Goal: Information Seeking & Learning: Learn about a topic

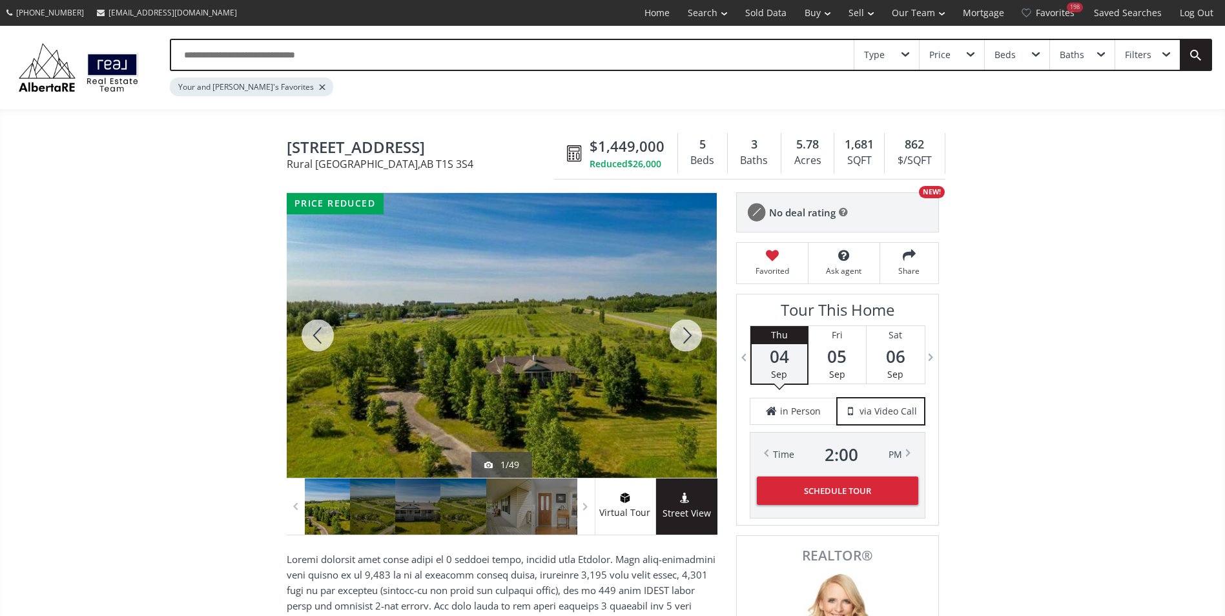
click at [681, 338] on div at bounding box center [686, 335] width 62 height 285
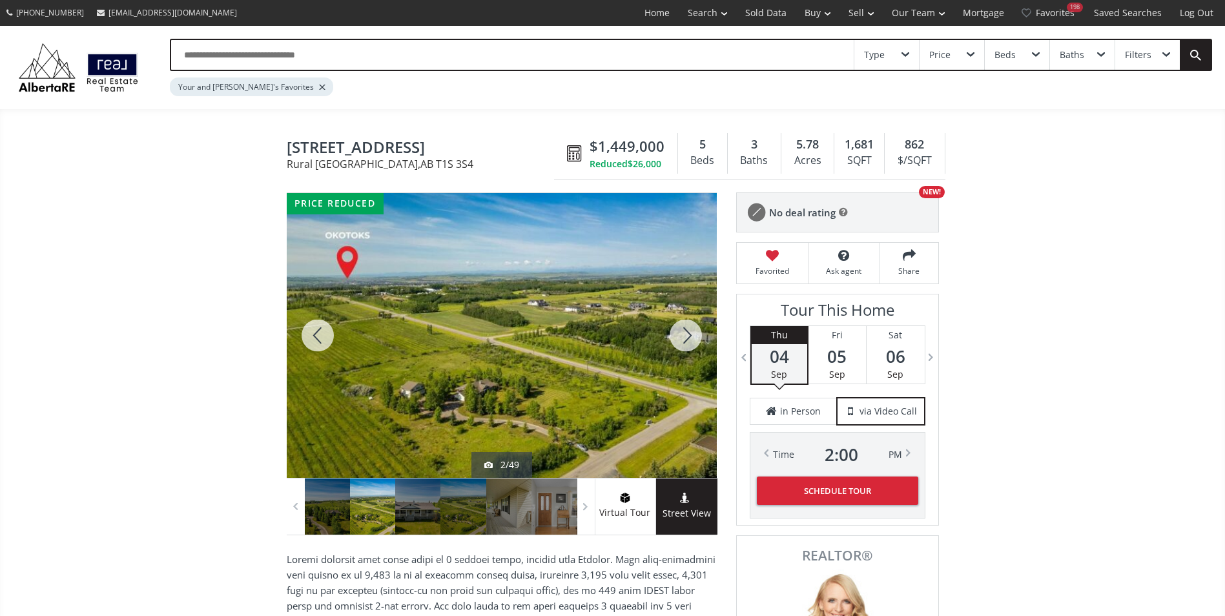
click at [681, 338] on div at bounding box center [686, 335] width 62 height 285
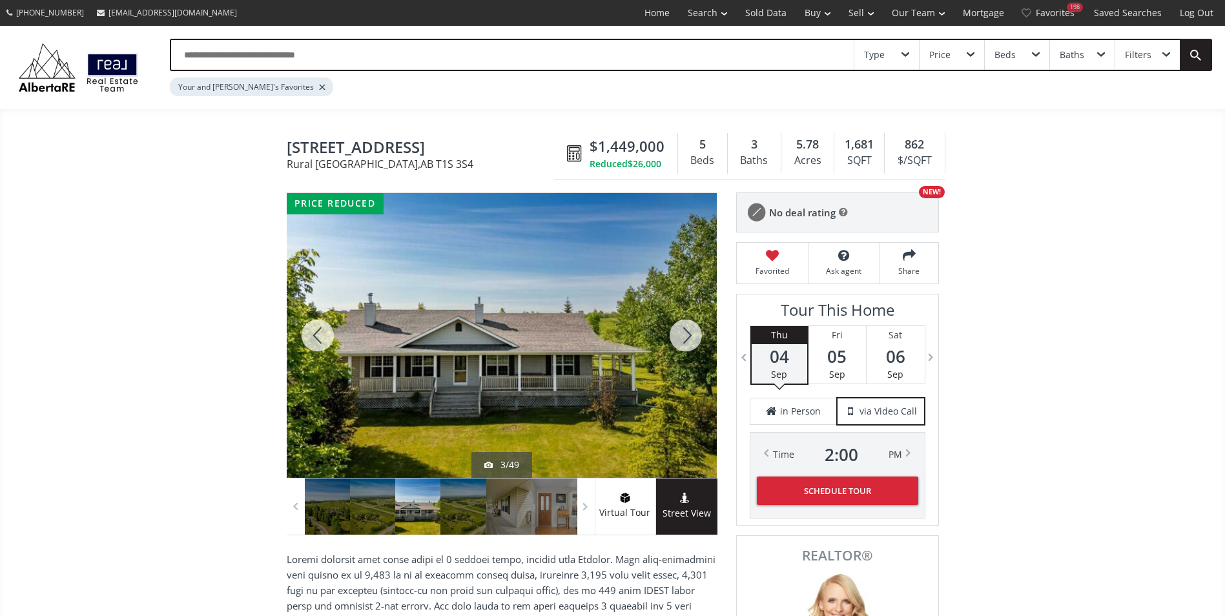
click at [681, 338] on div at bounding box center [686, 335] width 62 height 285
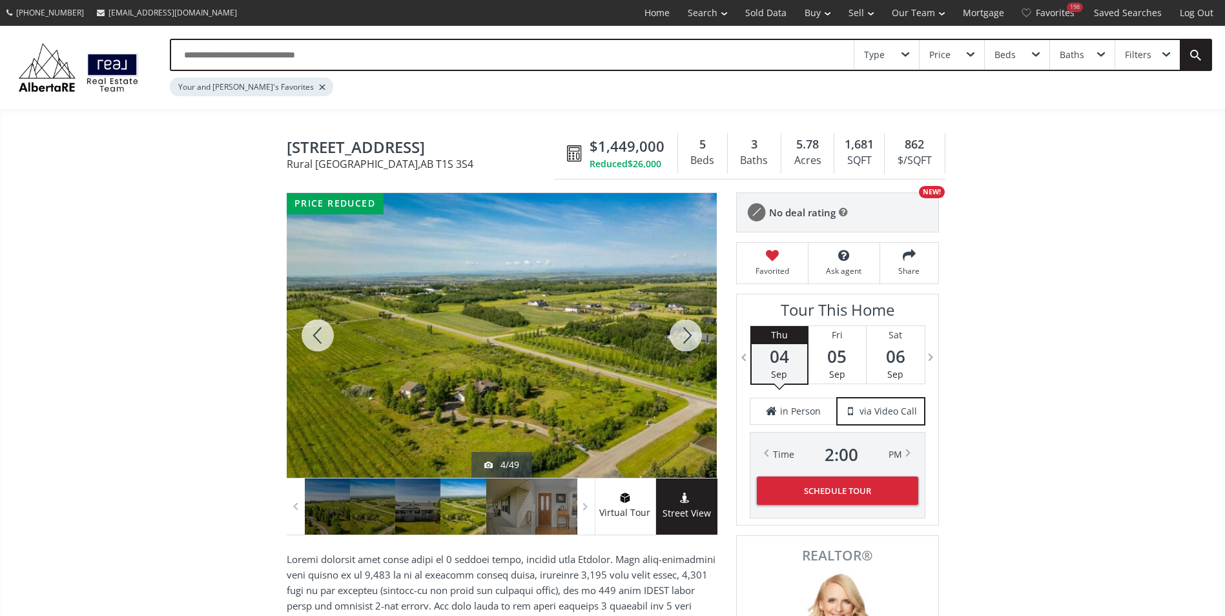
click at [681, 338] on div at bounding box center [686, 335] width 62 height 285
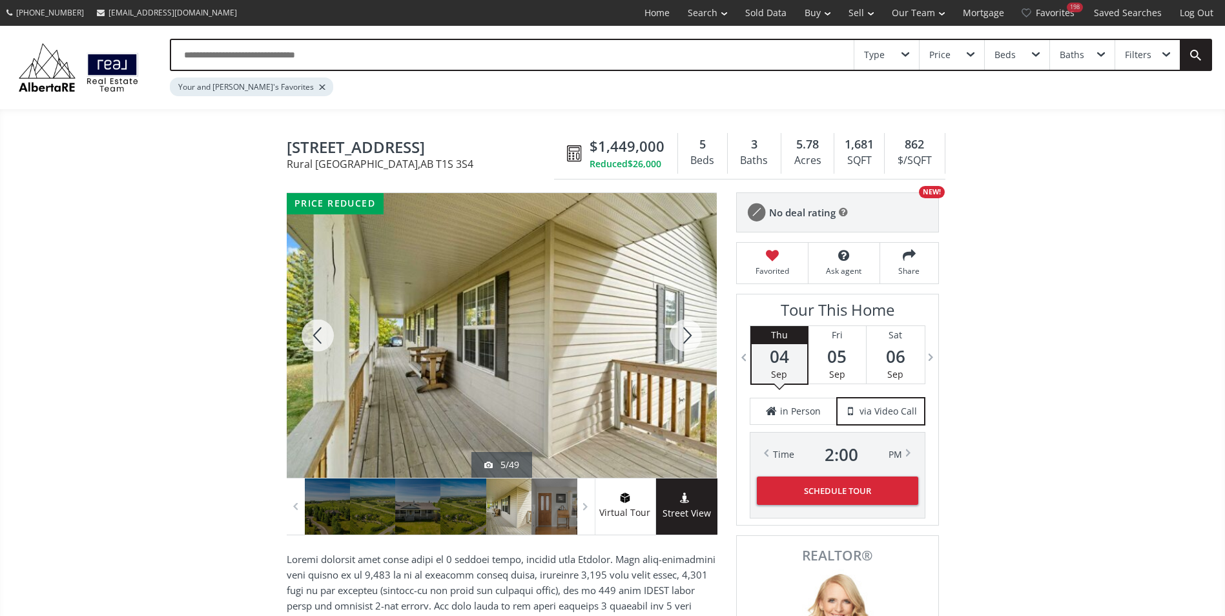
click at [681, 338] on div at bounding box center [686, 335] width 62 height 285
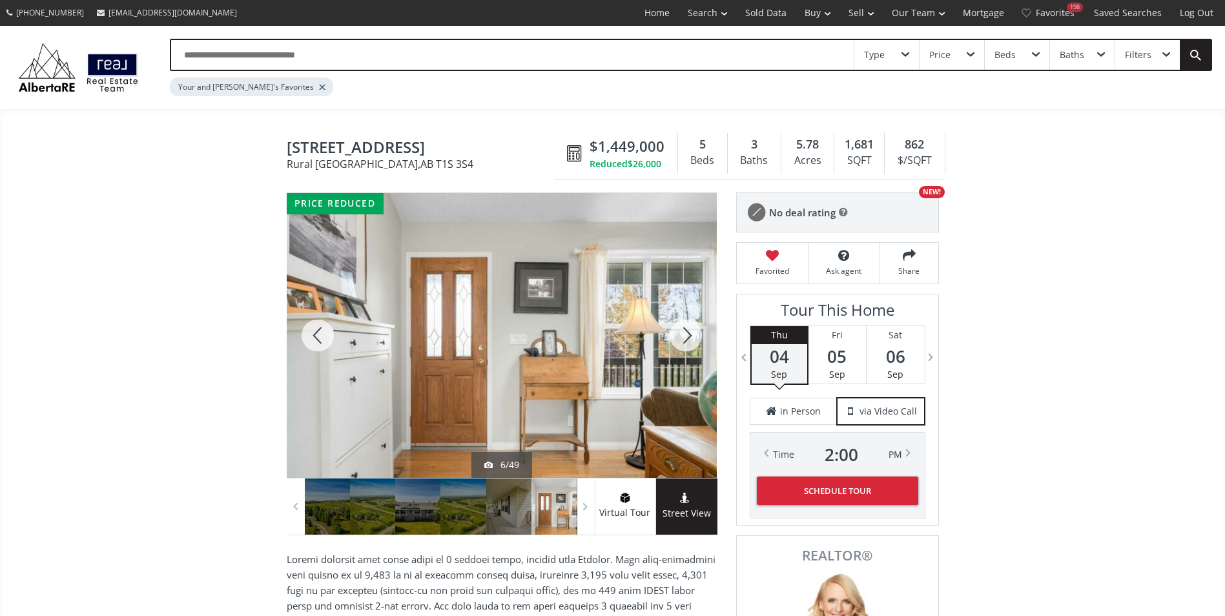
click at [681, 338] on div at bounding box center [686, 335] width 62 height 285
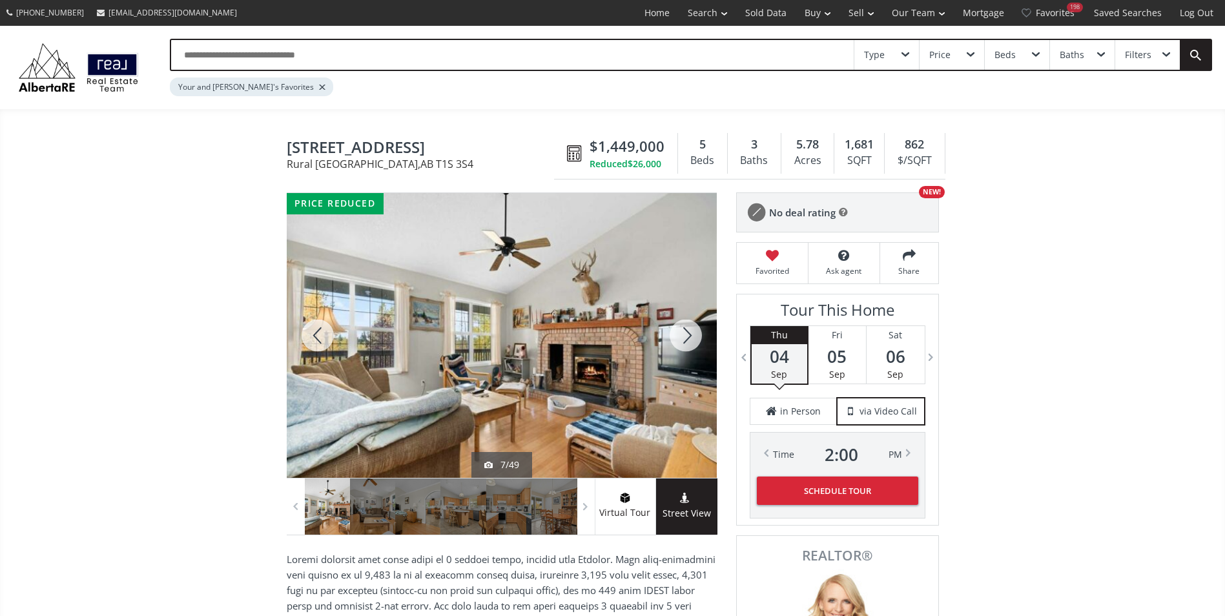
click at [681, 338] on div at bounding box center [686, 335] width 62 height 285
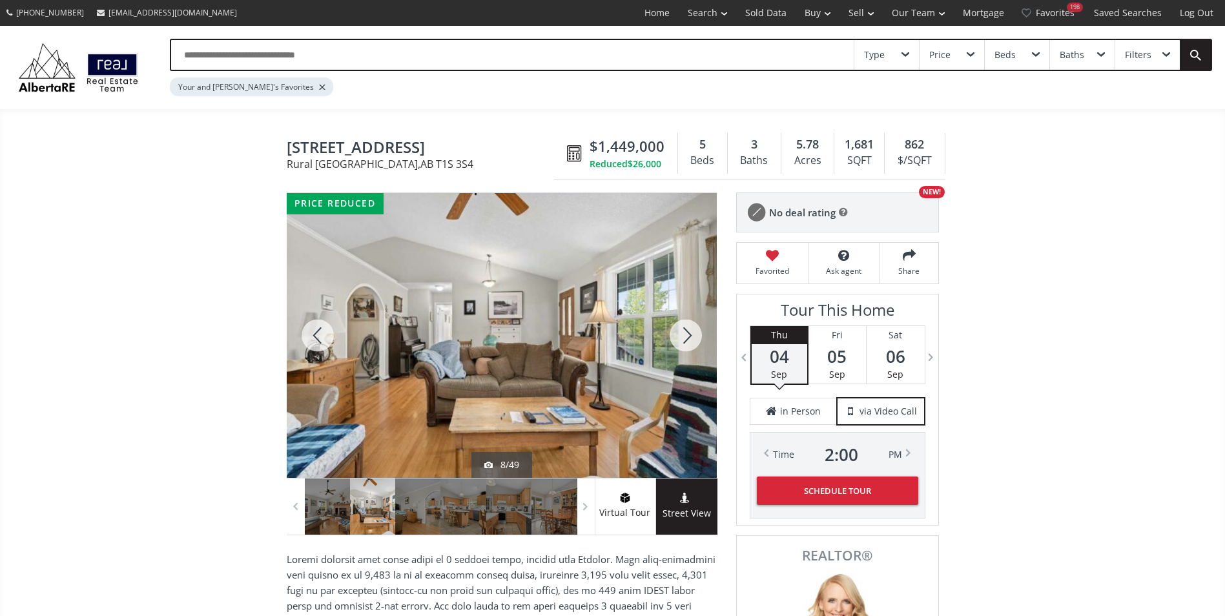
click at [681, 338] on div at bounding box center [686, 335] width 62 height 285
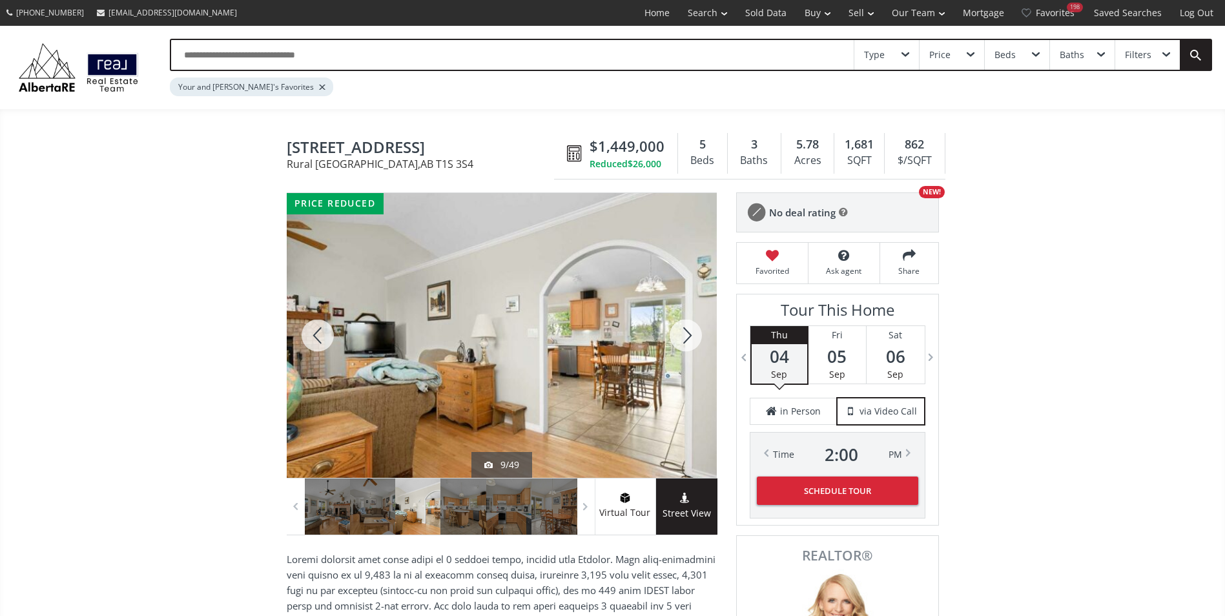
click at [681, 338] on div at bounding box center [686, 335] width 62 height 285
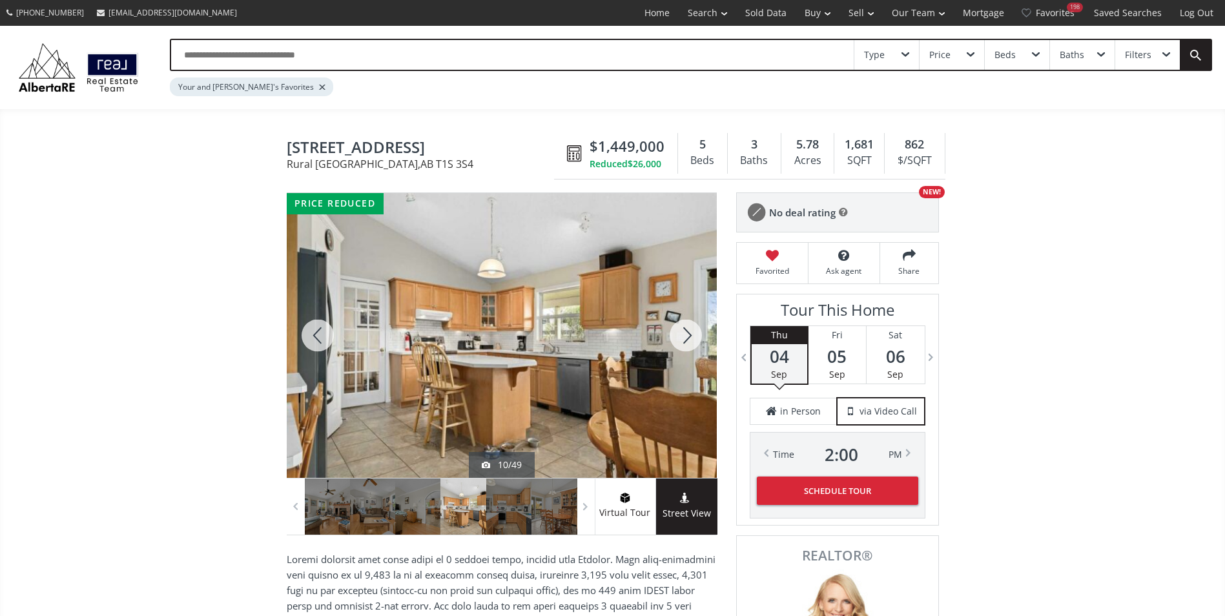
click at [681, 338] on div at bounding box center [686, 335] width 62 height 285
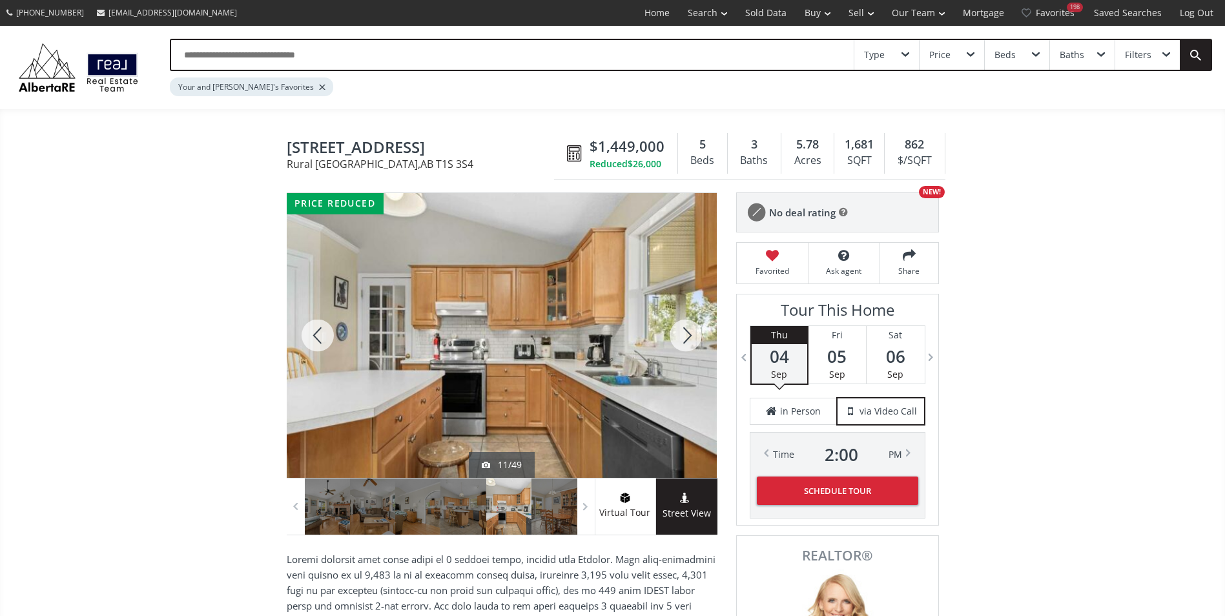
click at [681, 338] on div at bounding box center [686, 335] width 62 height 285
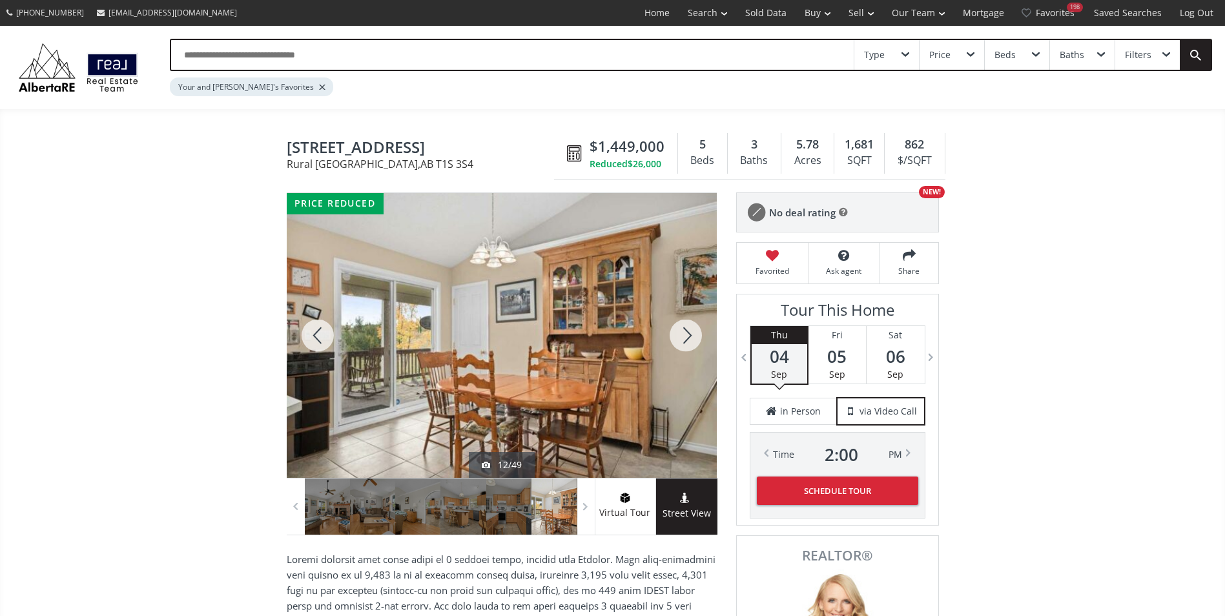
click at [681, 338] on div at bounding box center [686, 335] width 62 height 285
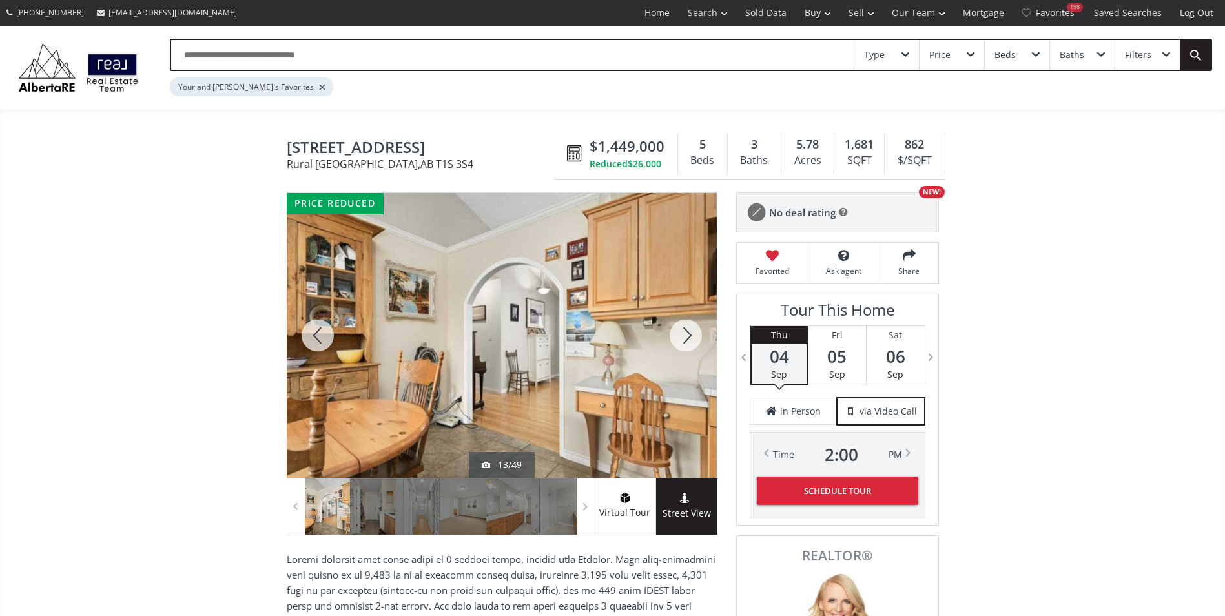
click at [681, 338] on div at bounding box center [686, 335] width 62 height 285
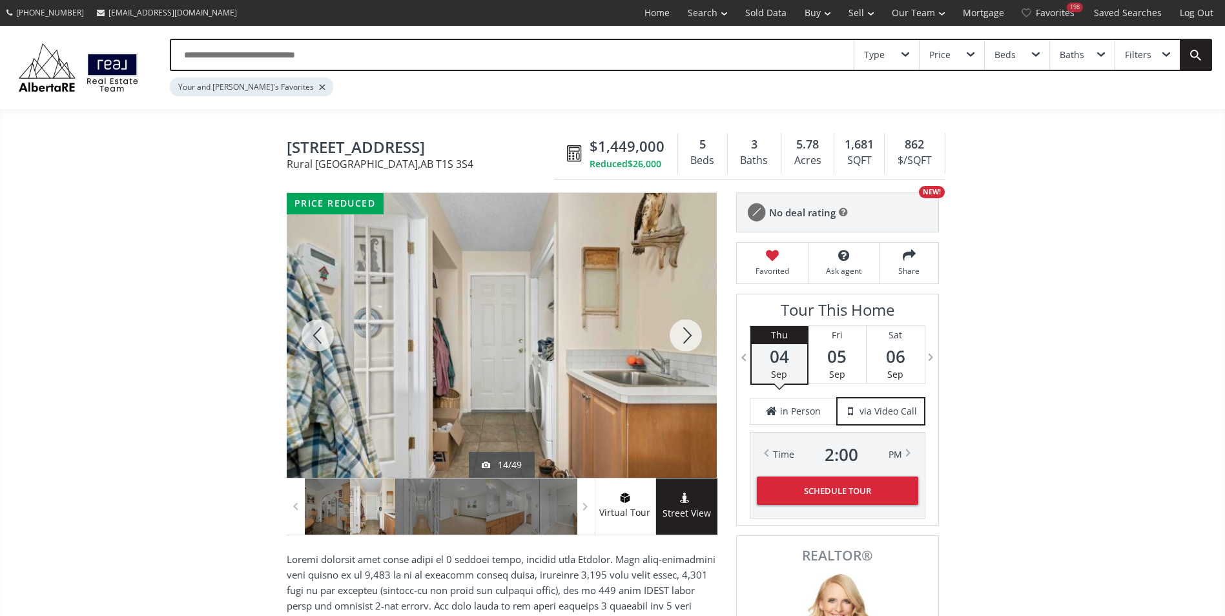
click at [681, 338] on div at bounding box center [686, 335] width 62 height 285
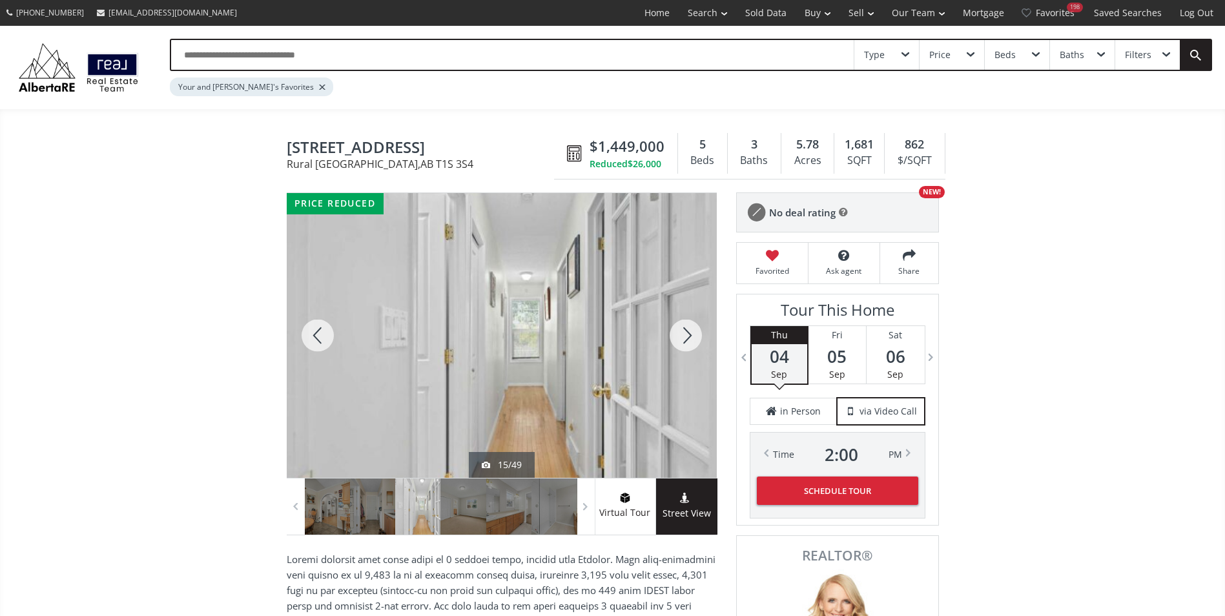
click at [681, 338] on div at bounding box center [686, 335] width 62 height 285
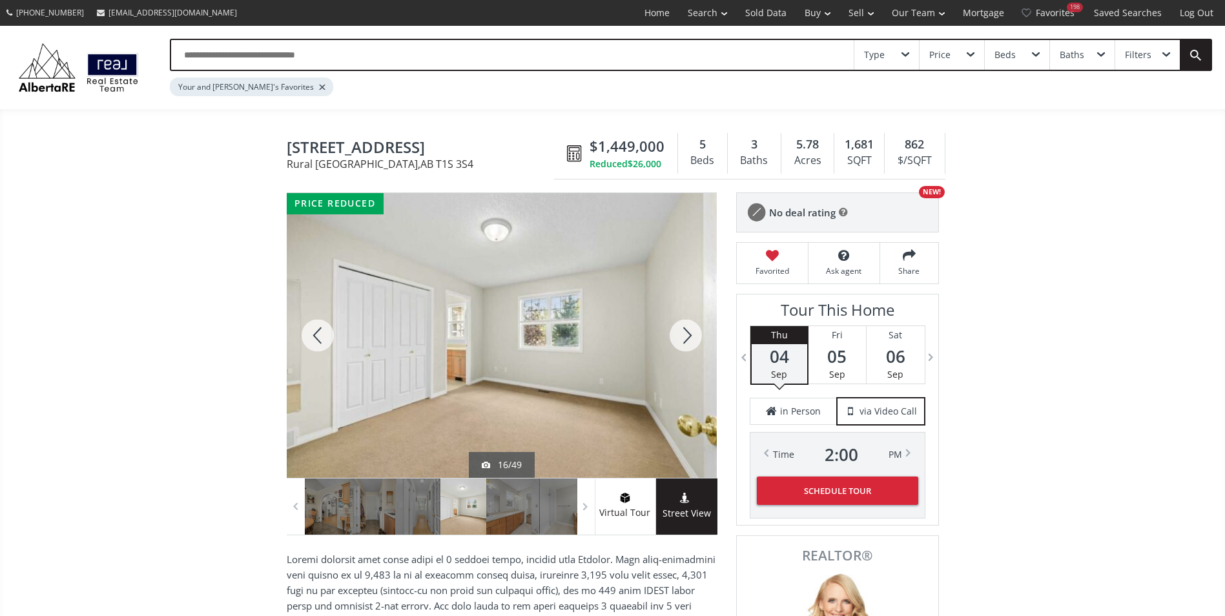
click at [681, 338] on div at bounding box center [686, 335] width 62 height 285
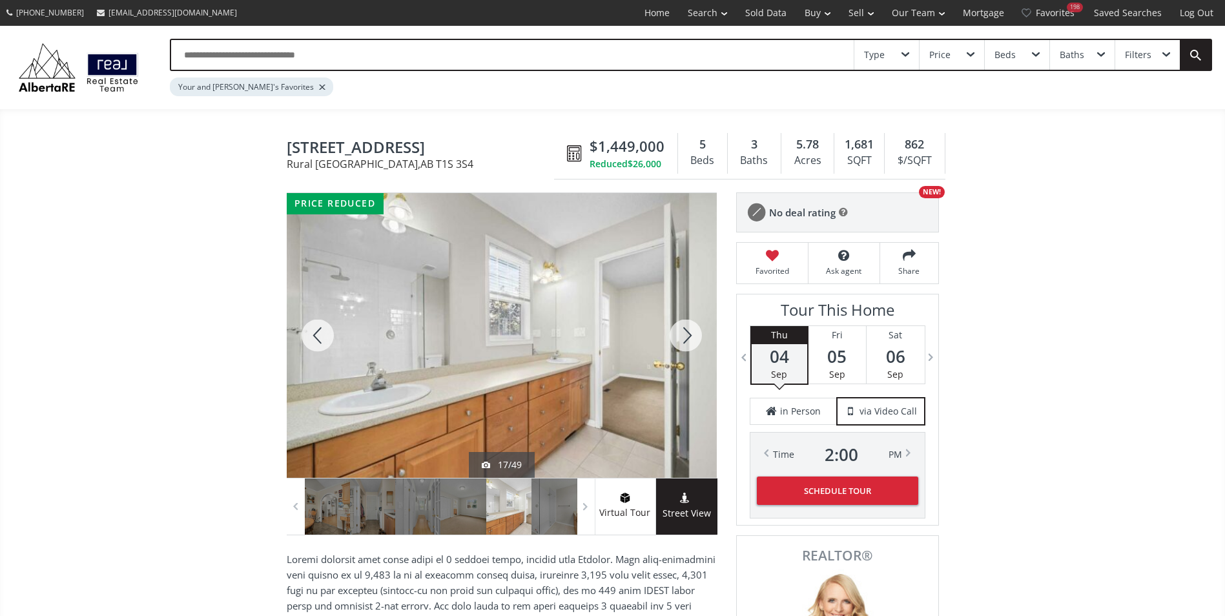
click at [681, 338] on div at bounding box center [686, 335] width 62 height 285
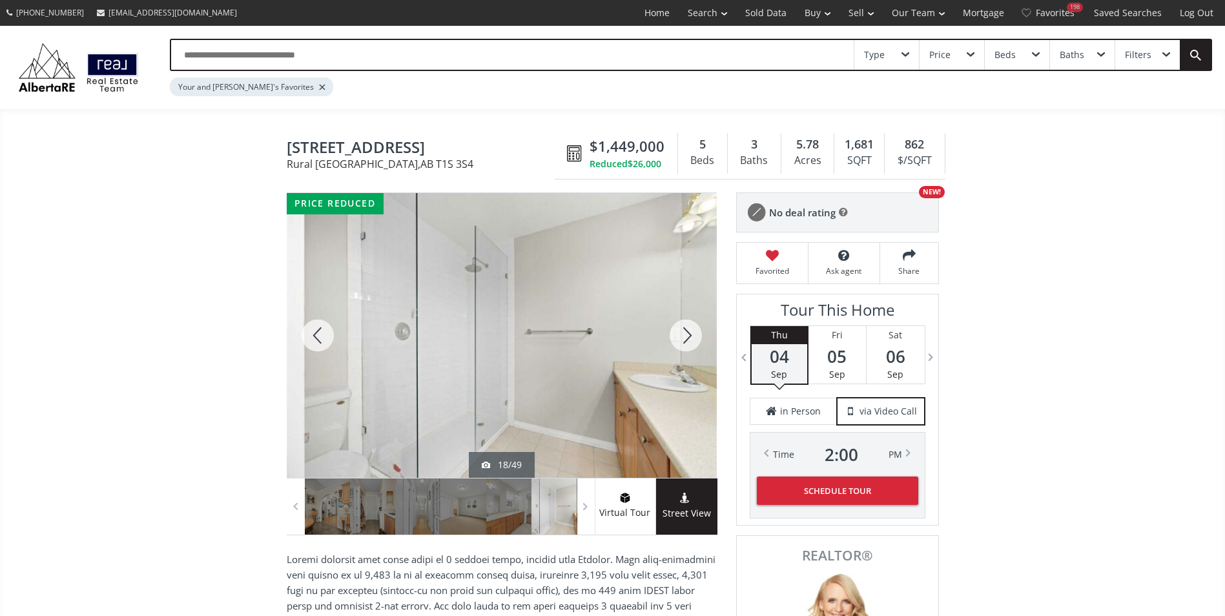
click at [681, 338] on div at bounding box center [686, 335] width 62 height 285
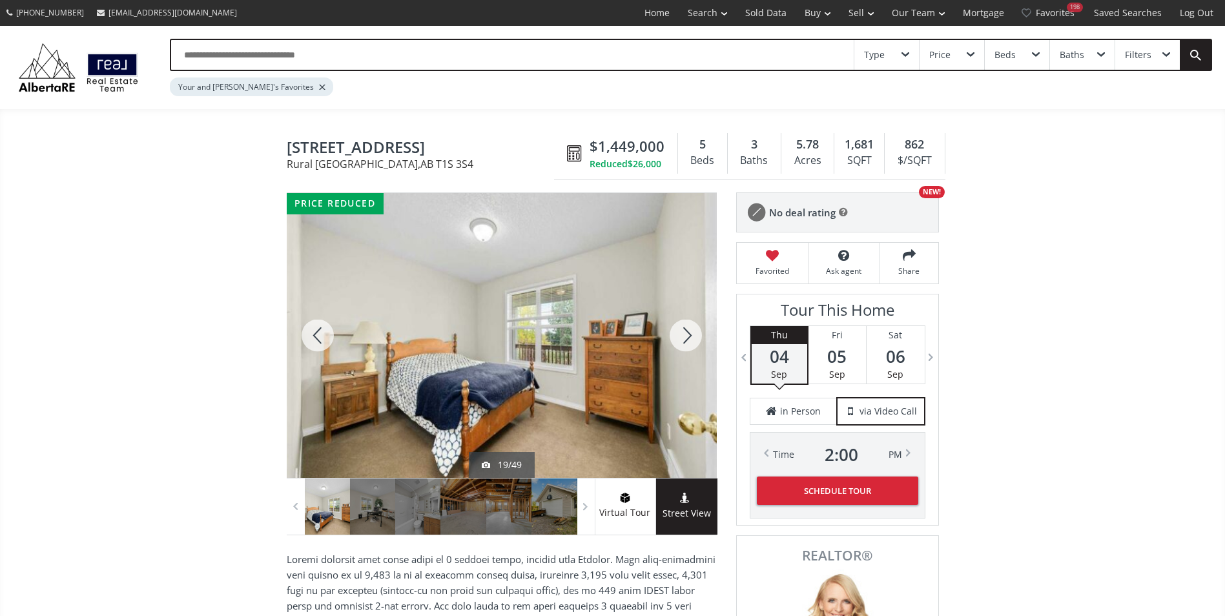
click at [681, 338] on div at bounding box center [686, 335] width 62 height 285
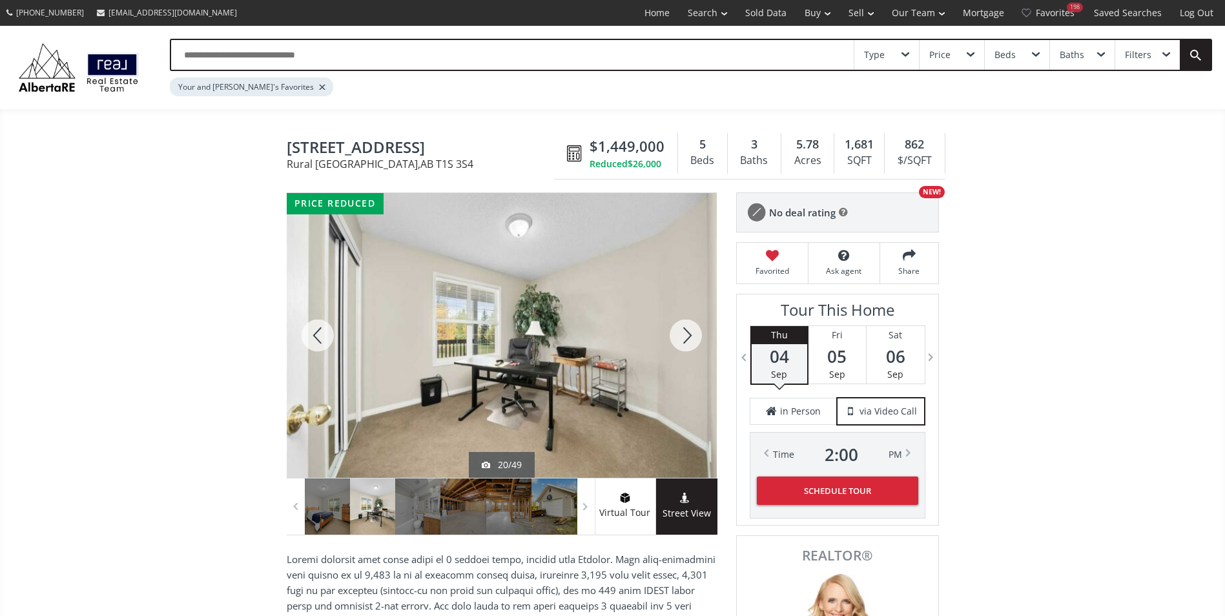
click at [681, 338] on div at bounding box center [686, 335] width 62 height 285
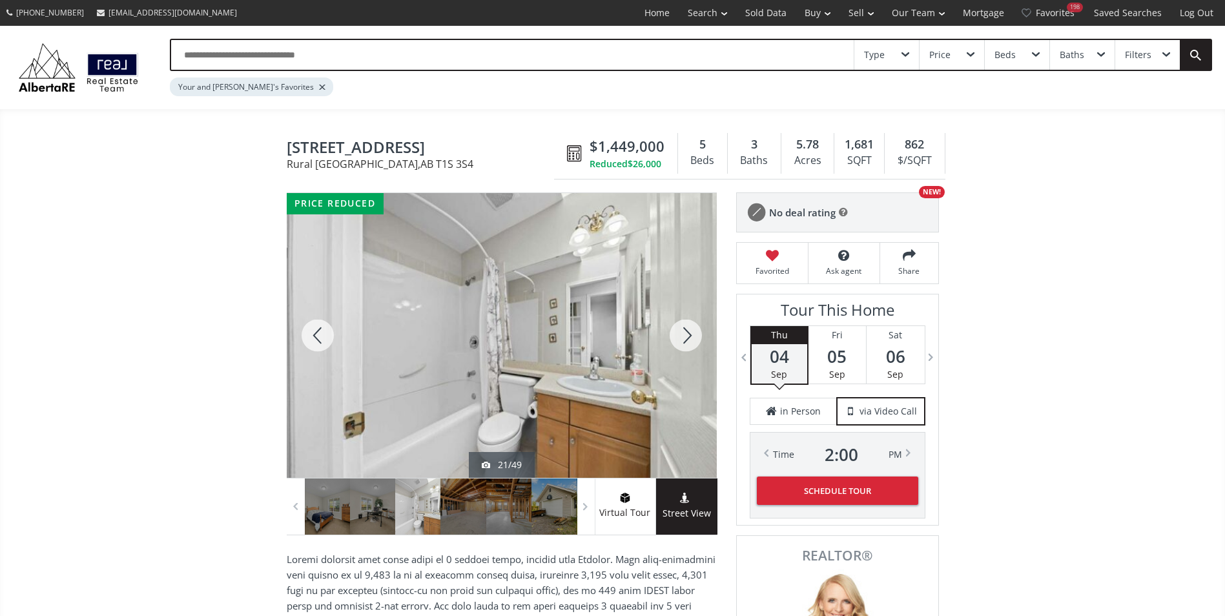
click at [681, 338] on div at bounding box center [686, 335] width 62 height 285
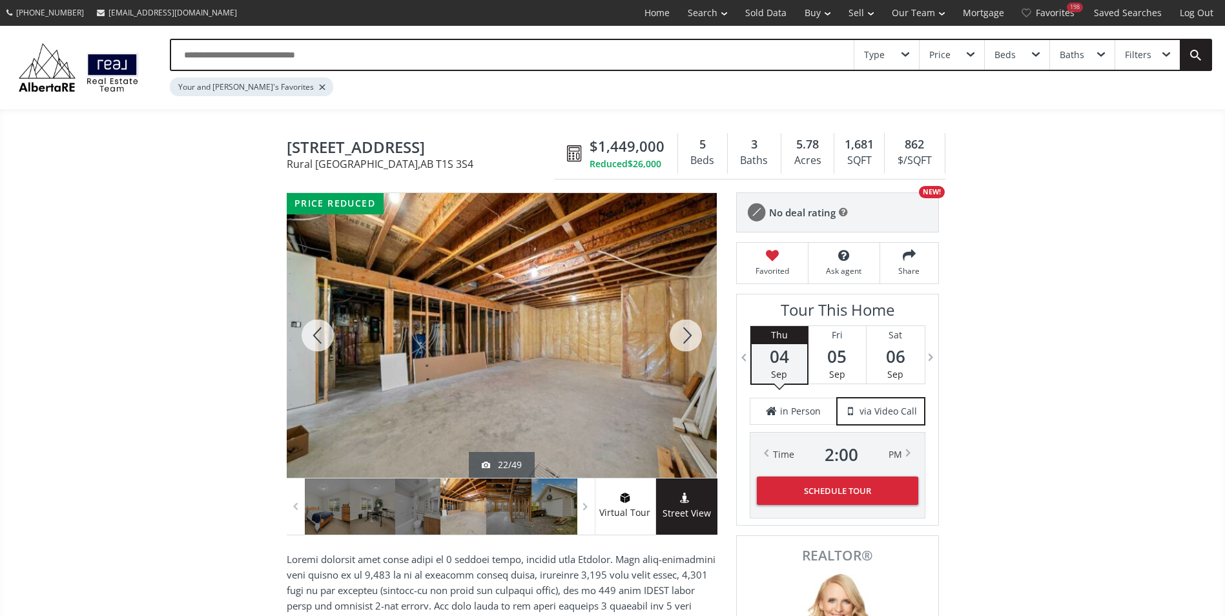
click at [681, 338] on div at bounding box center [686, 335] width 62 height 285
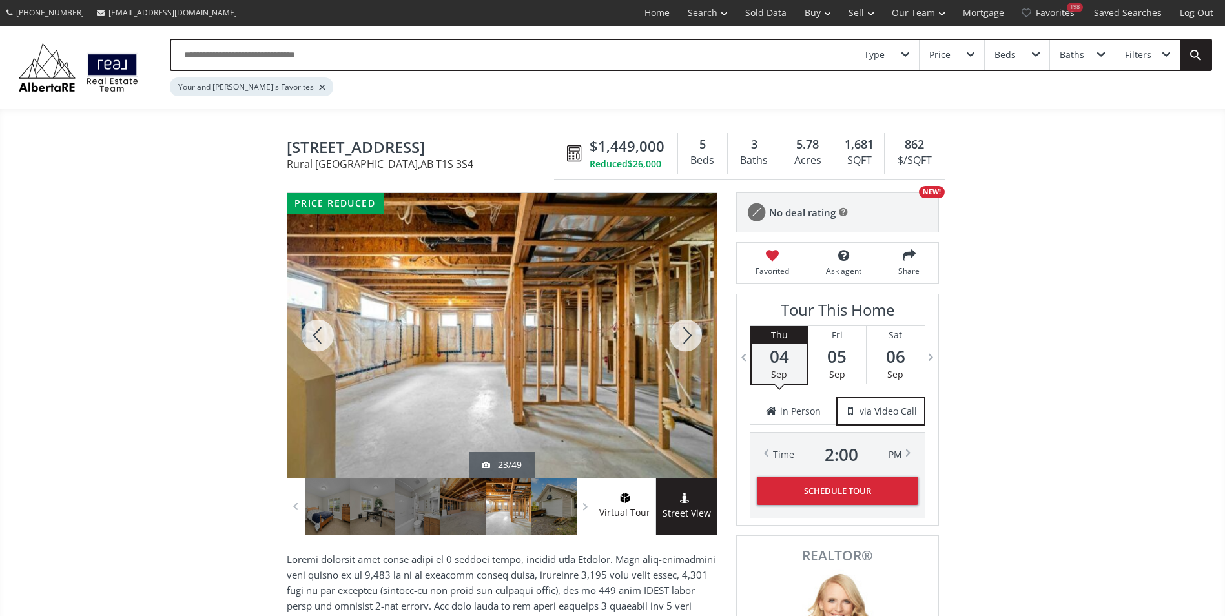
click at [681, 338] on div at bounding box center [686, 335] width 62 height 285
